Goal: Transaction & Acquisition: Purchase product/service

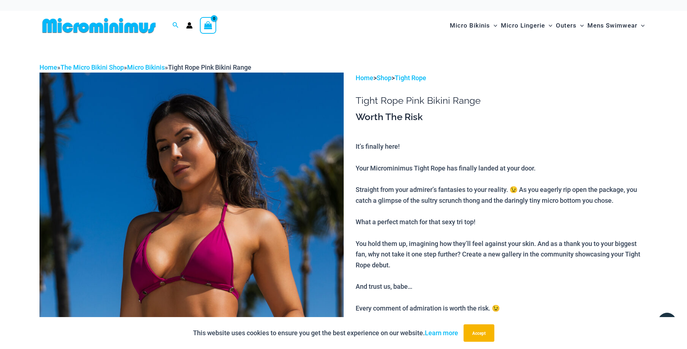
click at [255, 155] on img at bounding box center [191, 300] width 304 height 457
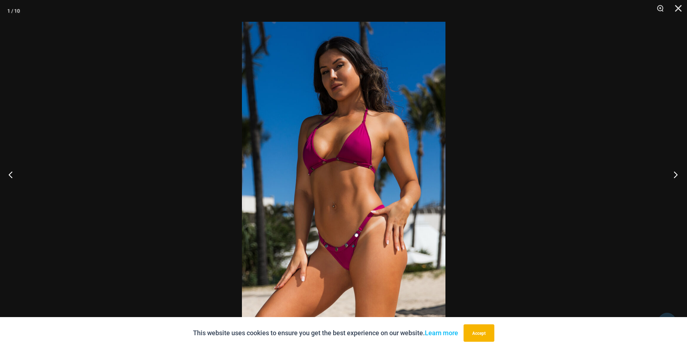
click at [676, 174] on button "Next" at bounding box center [673, 174] width 27 height 36
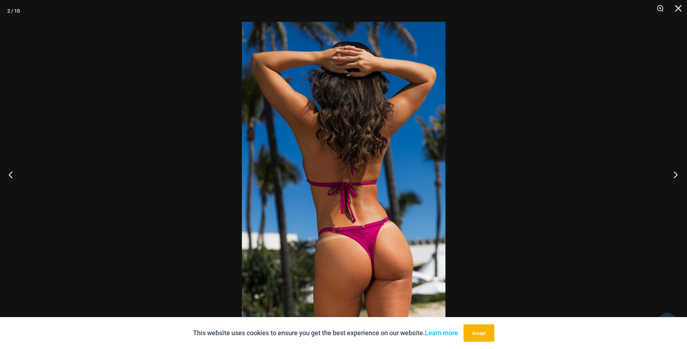
click at [676, 174] on button "Next" at bounding box center [673, 174] width 27 height 36
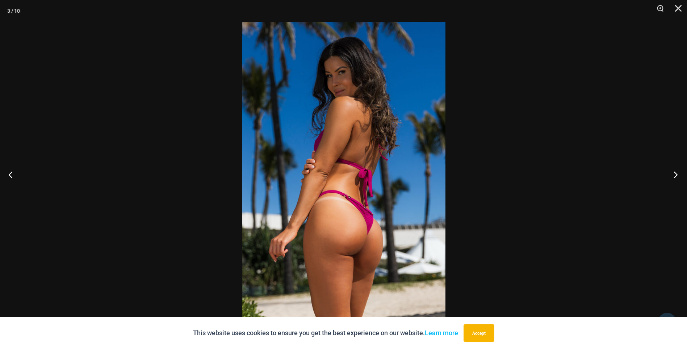
click at [676, 174] on button "Next" at bounding box center [673, 174] width 27 height 36
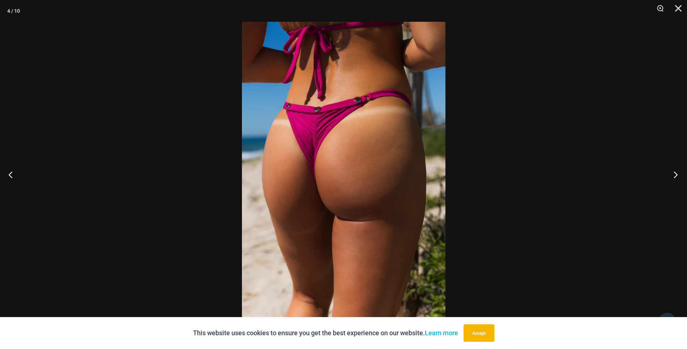
click at [676, 174] on button "Next" at bounding box center [673, 174] width 27 height 36
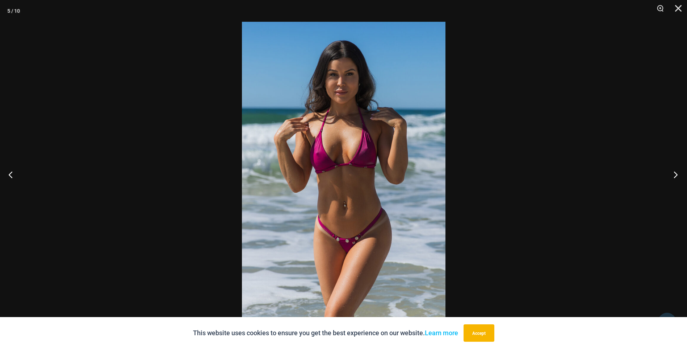
click at [676, 174] on button "Next" at bounding box center [673, 174] width 27 height 36
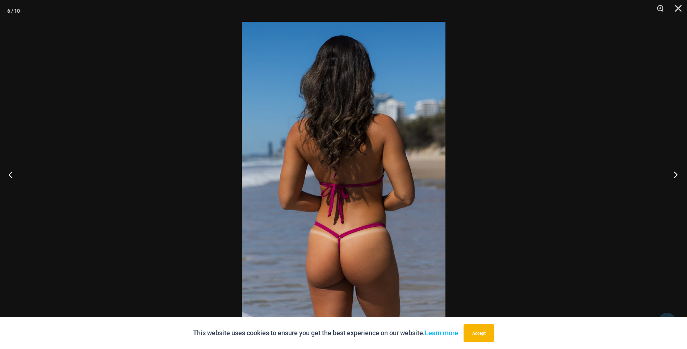
click at [676, 174] on button "Next" at bounding box center [673, 174] width 27 height 36
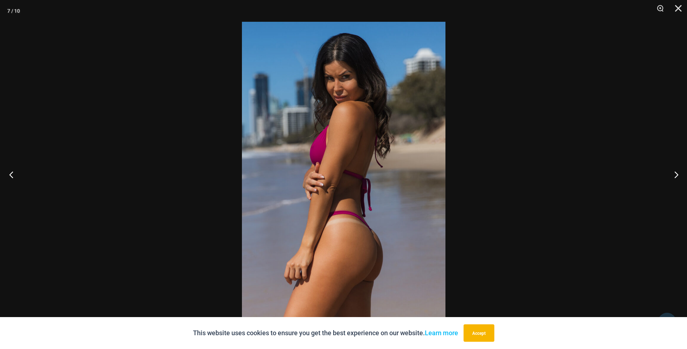
click at [12, 175] on button "Previous" at bounding box center [13, 174] width 27 height 36
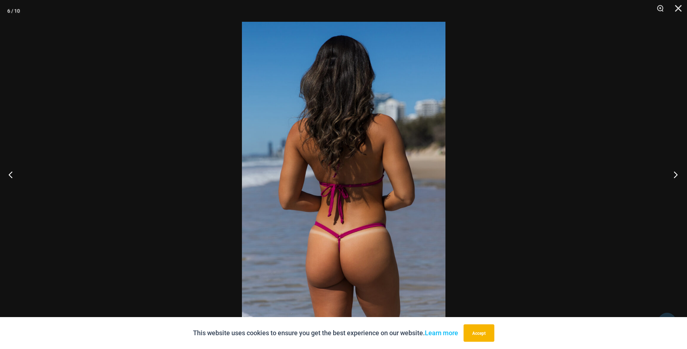
click at [676, 175] on button "Next" at bounding box center [673, 174] width 27 height 36
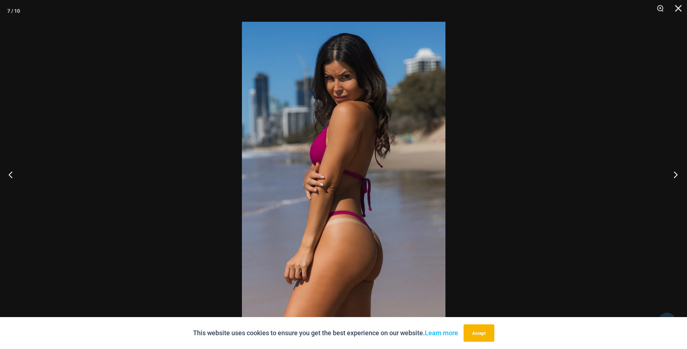
click at [675, 175] on button "Next" at bounding box center [673, 174] width 27 height 36
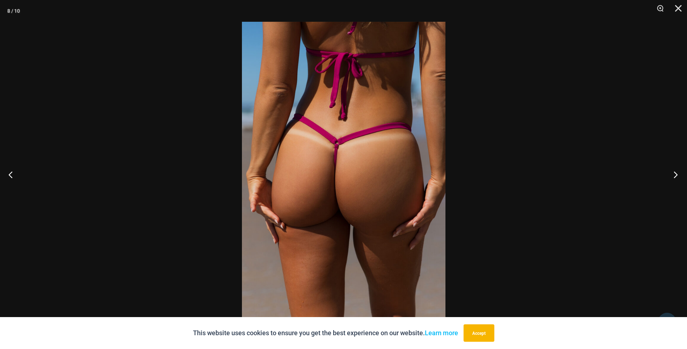
click at [675, 175] on button "Next" at bounding box center [673, 174] width 27 height 36
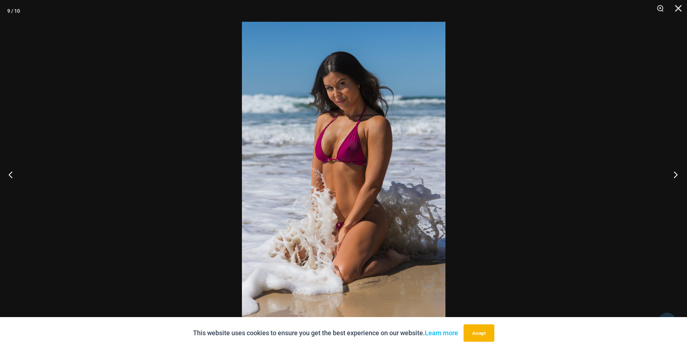
click at [675, 175] on button "Next" at bounding box center [673, 174] width 27 height 36
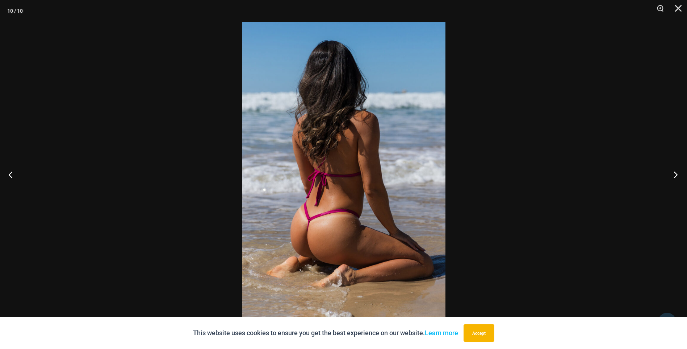
click at [675, 175] on button "Next" at bounding box center [673, 174] width 27 height 36
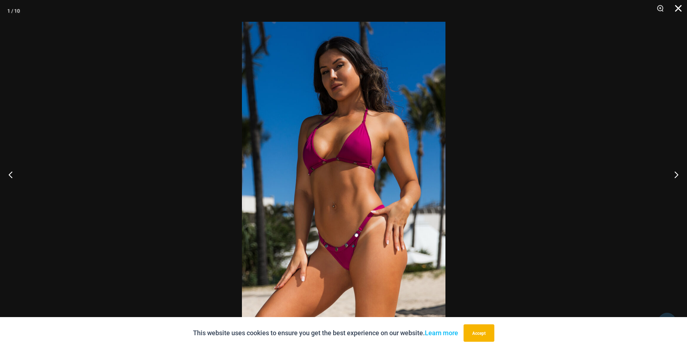
click at [680, 9] on button "Close" at bounding box center [676, 11] width 18 height 22
